Goal: Transaction & Acquisition: Purchase product/service

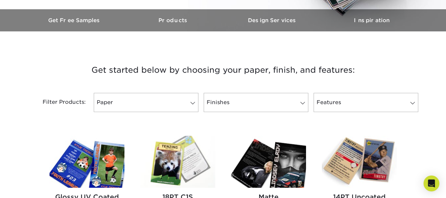
scroll to position [165, 0]
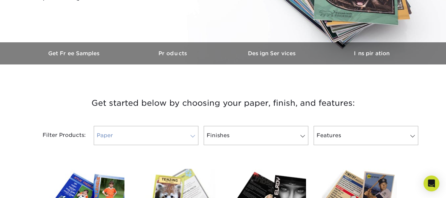
click at [165, 139] on link "Paper" at bounding box center [146, 135] width 105 height 19
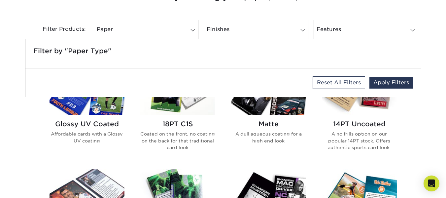
scroll to position [231, 0]
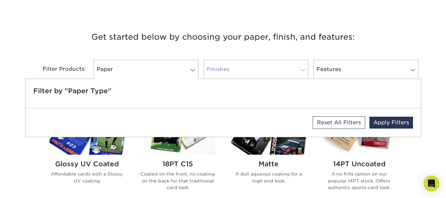
click at [243, 76] on link "Finishes" at bounding box center [256, 69] width 105 height 19
click at [241, 73] on link "Finishes" at bounding box center [256, 69] width 105 height 19
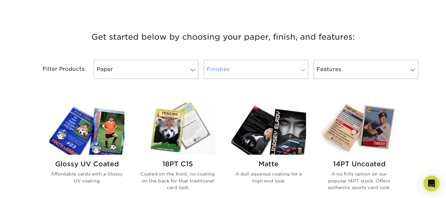
click at [289, 70] on link "Finishes" at bounding box center [256, 69] width 105 height 19
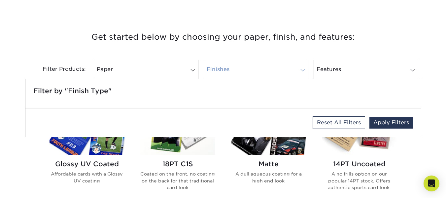
click at [289, 70] on link "Finishes" at bounding box center [256, 69] width 105 height 19
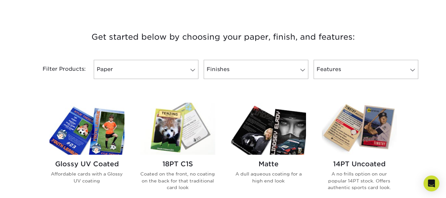
click at [354, 123] on img at bounding box center [359, 129] width 75 height 52
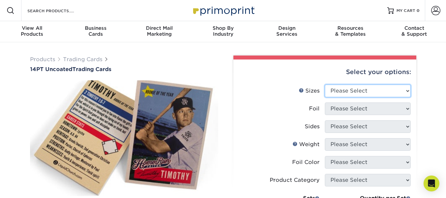
click at [347, 90] on select "Please Select 2.5" x 3.5"" at bounding box center [368, 90] width 86 height 13
select select "2.50x3.50"
click at [325, 84] on select "Please Select 2.5" x 3.5"" at bounding box center [368, 90] width 86 height 13
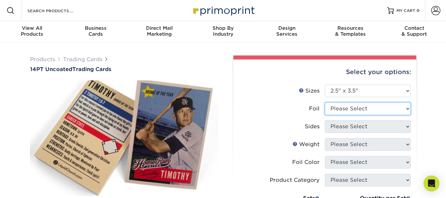
click at [346, 111] on select "Please Select Yes No" at bounding box center [368, 108] width 86 height 13
select select "0"
click at [325, 102] on select "Please Select Yes No" at bounding box center [368, 108] width 86 height 13
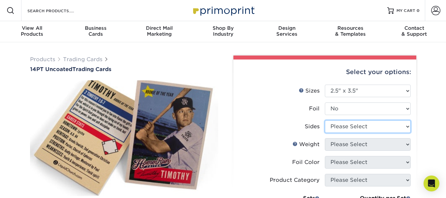
click at [356, 123] on select "Please Select Print Both Sides Print Front Only" at bounding box center [368, 126] width 86 height 13
select select "13abbda7-1d64-4f25-8bb2-c179b224825d"
click at [325, 120] on select "Please Select Print Both Sides Print Front Only" at bounding box center [368, 126] width 86 height 13
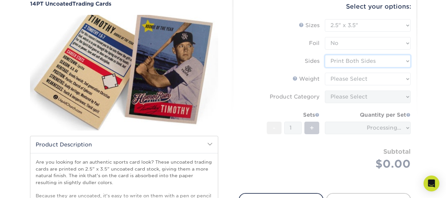
scroll to position [66, 0]
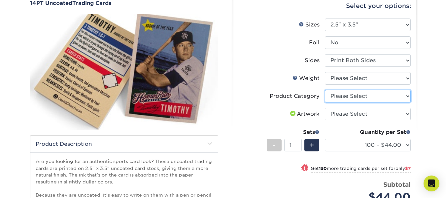
click at [367, 99] on select "Please Select Trading Cards" at bounding box center [368, 96] width 86 height 13
select select "c2f9bce9-36c2-409d-b101-c29d9d031e18"
click at [325, 90] on select "Please Select Trading Cards" at bounding box center [368, 96] width 86 height 13
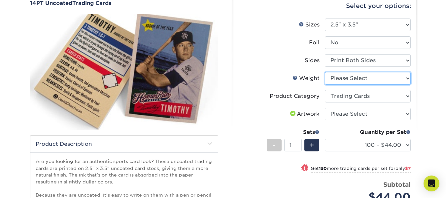
click at [359, 80] on select "Please Select 14PT Uncoated" at bounding box center [368, 78] width 86 height 13
select select "14PT Uncoated"
click at [325, 72] on select "Please Select 14PT Uncoated" at bounding box center [368, 78] width 86 height 13
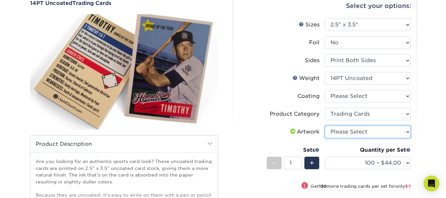
click at [374, 133] on select "Please Select I will upload files I need a design - $100" at bounding box center [368, 131] width 86 height 13
select select "upload"
click at [325, 125] on select "Please Select I will upload files I need a design - $100" at bounding box center [368, 131] width 86 height 13
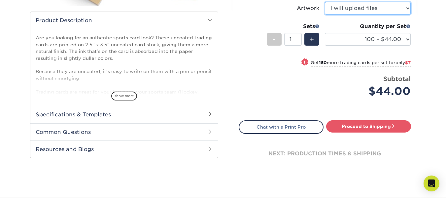
scroll to position [198, 0]
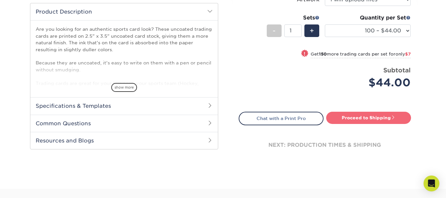
click at [376, 119] on link "Proceed to Shipping" at bounding box center [368, 118] width 85 height 12
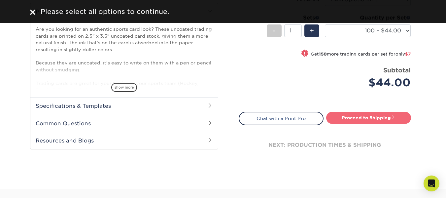
click at [370, 117] on link "Proceed to Shipping" at bounding box center [368, 118] width 85 height 12
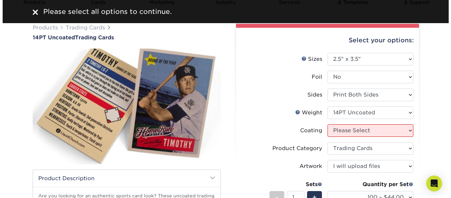
scroll to position [0, 0]
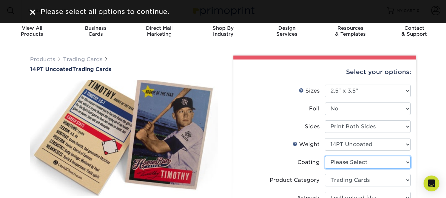
click at [361, 160] on select at bounding box center [368, 162] width 86 height 13
select select "3e7618de-abca-4bda-9f97-8b9129e913d8"
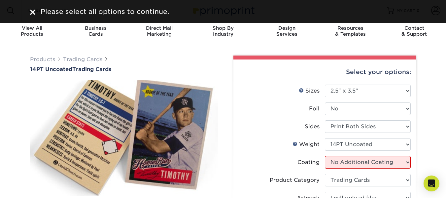
click at [325, 156] on select at bounding box center [368, 162] width 86 height 13
select select "-1"
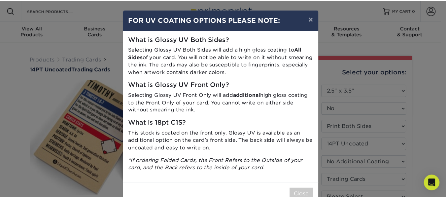
scroll to position [18, 0]
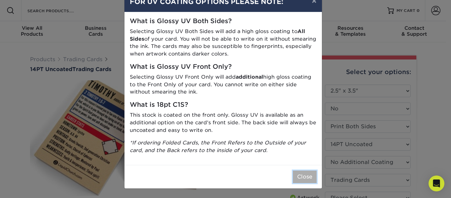
click at [302, 179] on button "Close" at bounding box center [305, 176] width 24 height 13
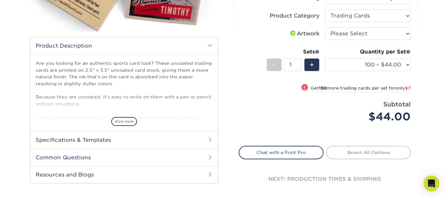
scroll to position [198, 0]
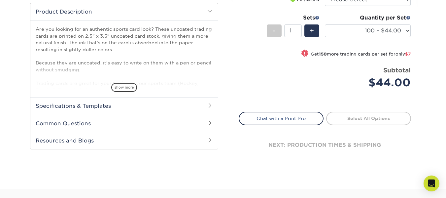
click at [369, 116] on link "Select All Options" at bounding box center [368, 118] width 85 height 13
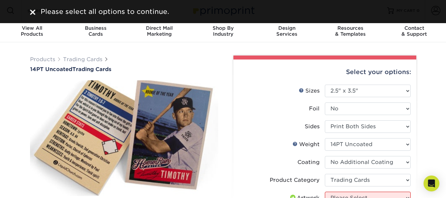
scroll to position [132, 0]
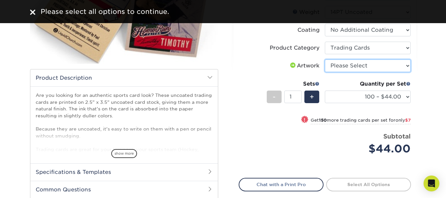
click at [351, 66] on select "Please Select I will upload files I need a design - $100" at bounding box center [368, 65] width 86 height 13
select select "upload"
click at [325, 59] on select "Please Select I will upload files I need a design - $100" at bounding box center [368, 65] width 86 height 13
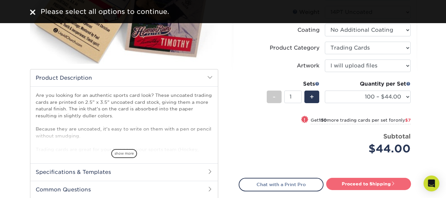
click at [363, 180] on link "Proceed to Shipping" at bounding box center [368, 184] width 85 height 12
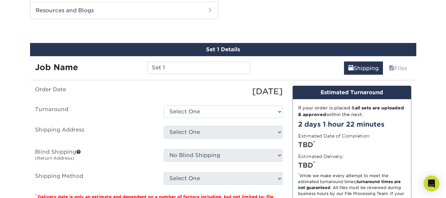
scroll to position [328, 0]
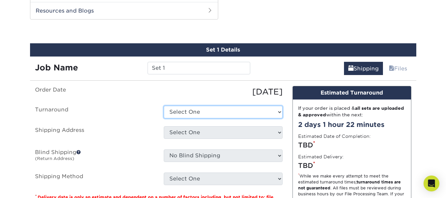
click at [219, 112] on select "Select One 2-4 Business Days 2 Day Next Business Day" at bounding box center [223, 112] width 119 height 13
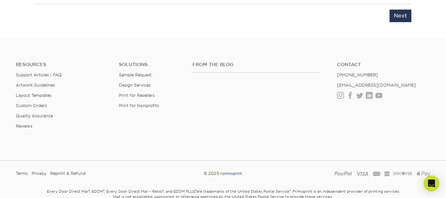
scroll to position [584, 0]
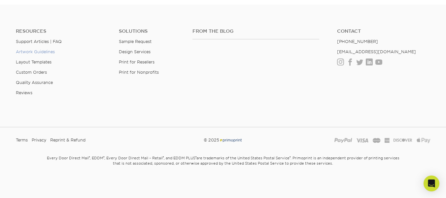
click at [34, 53] on link "Artwork Guidelines" at bounding box center [35, 51] width 39 height 5
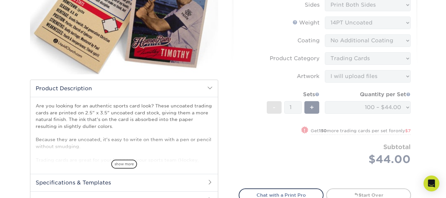
scroll to position [132, 0]
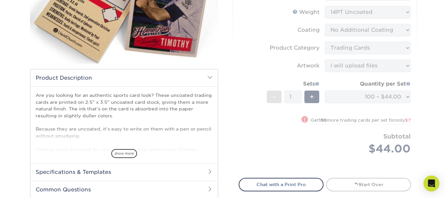
click at [125, 156] on span "show more" at bounding box center [124, 153] width 26 height 9
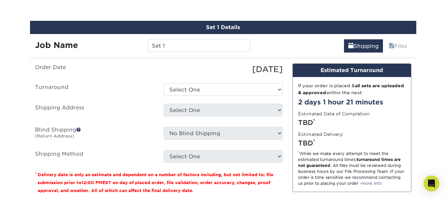
scroll to position [363, 0]
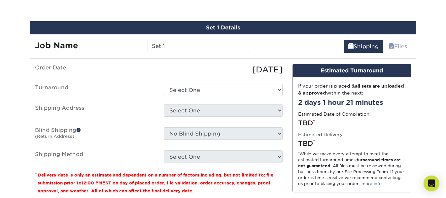
click at [283, 110] on div "Select One + Add New Address - Login" at bounding box center [223, 111] width 129 height 15
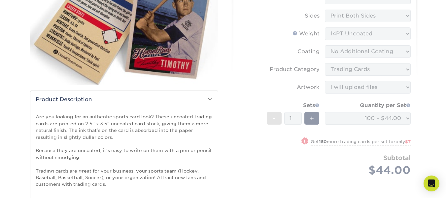
scroll to position [99, 0]
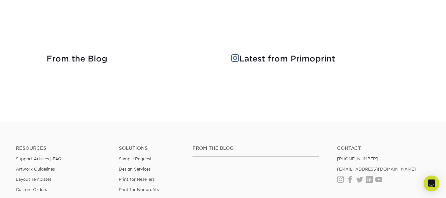
scroll to position [858, 0]
